Goal: Information Seeking & Learning: Learn about a topic

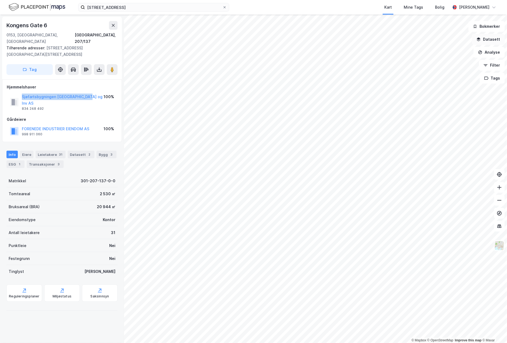
click at [491, 43] on button "Datasett" at bounding box center [488, 39] width 33 height 11
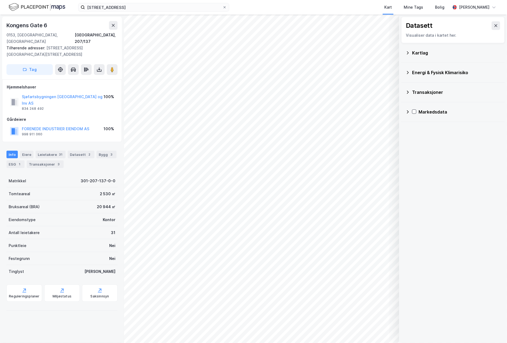
click at [428, 51] on div "Kartlag" at bounding box center [456, 53] width 88 height 6
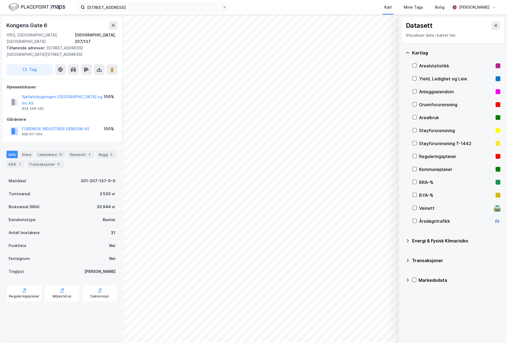
click at [423, 66] on div "Arealstatistikk" at bounding box center [456, 66] width 74 height 6
click at [417, 69] on div "Arealstatistikk" at bounding box center [457, 65] width 88 height 13
click at [413, 78] on icon at bounding box center [415, 79] width 4 height 4
click at [361, 331] on button "Vis" at bounding box center [371, 329] width 45 height 9
